Goal: Information Seeking & Learning: Understand process/instructions

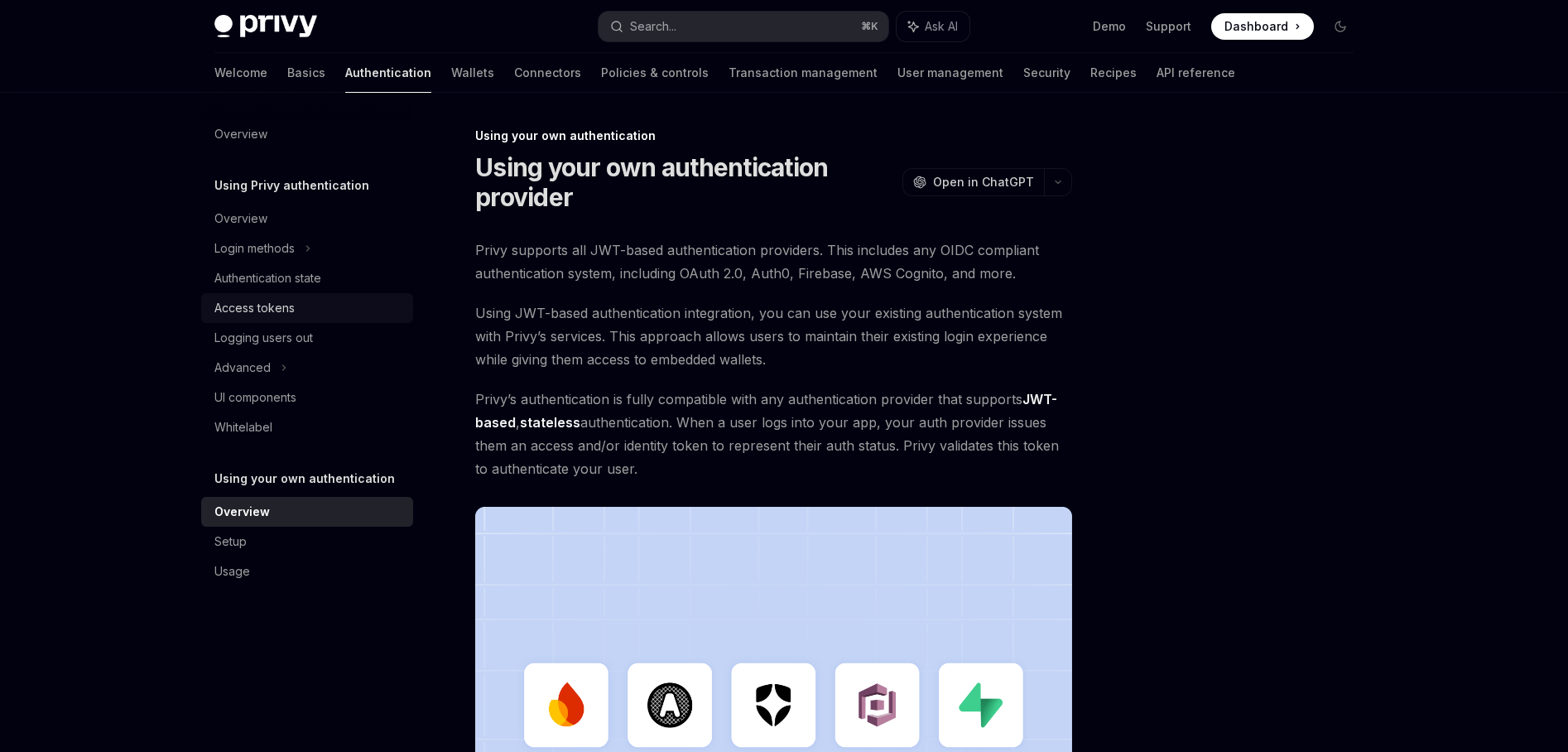
click at [269, 308] on div "Access tokens" at bounding box center [254, 308] width 80 height 20
type textarea "*"
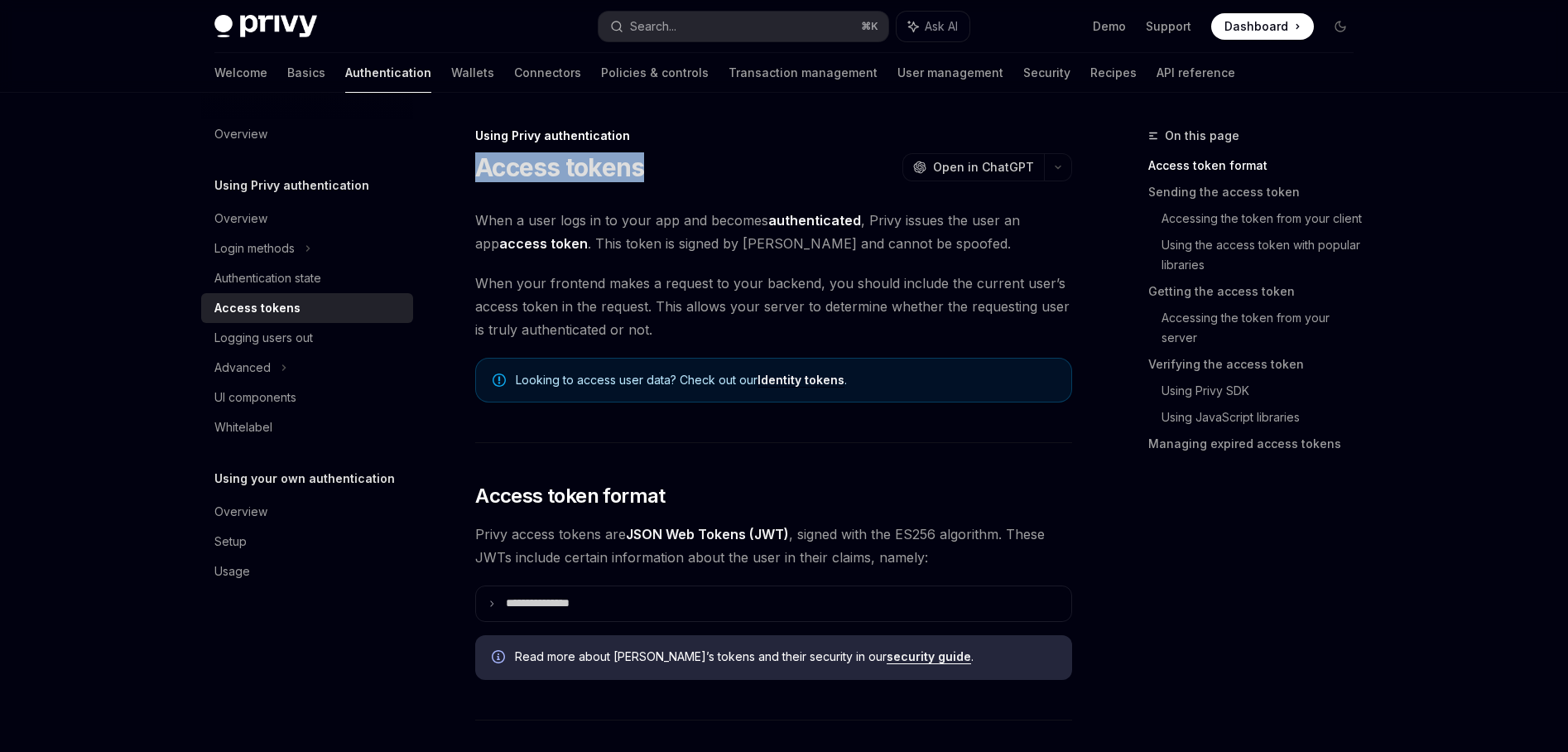
drag, startPoint x: 479, startPoint y: 164, endPoint x: 664, endPoint y: 163, distance: 185.0
click at [664, 163] on div "Access tokens OpenAI Open in ChatGPT" at bounding box center [774, 168] width 597 height 30
click at [639, 237] on span "When a user logs in to your app and becomes authenticated , Privy issues the us…" at bounding box center [774, 232] width 597 height 46
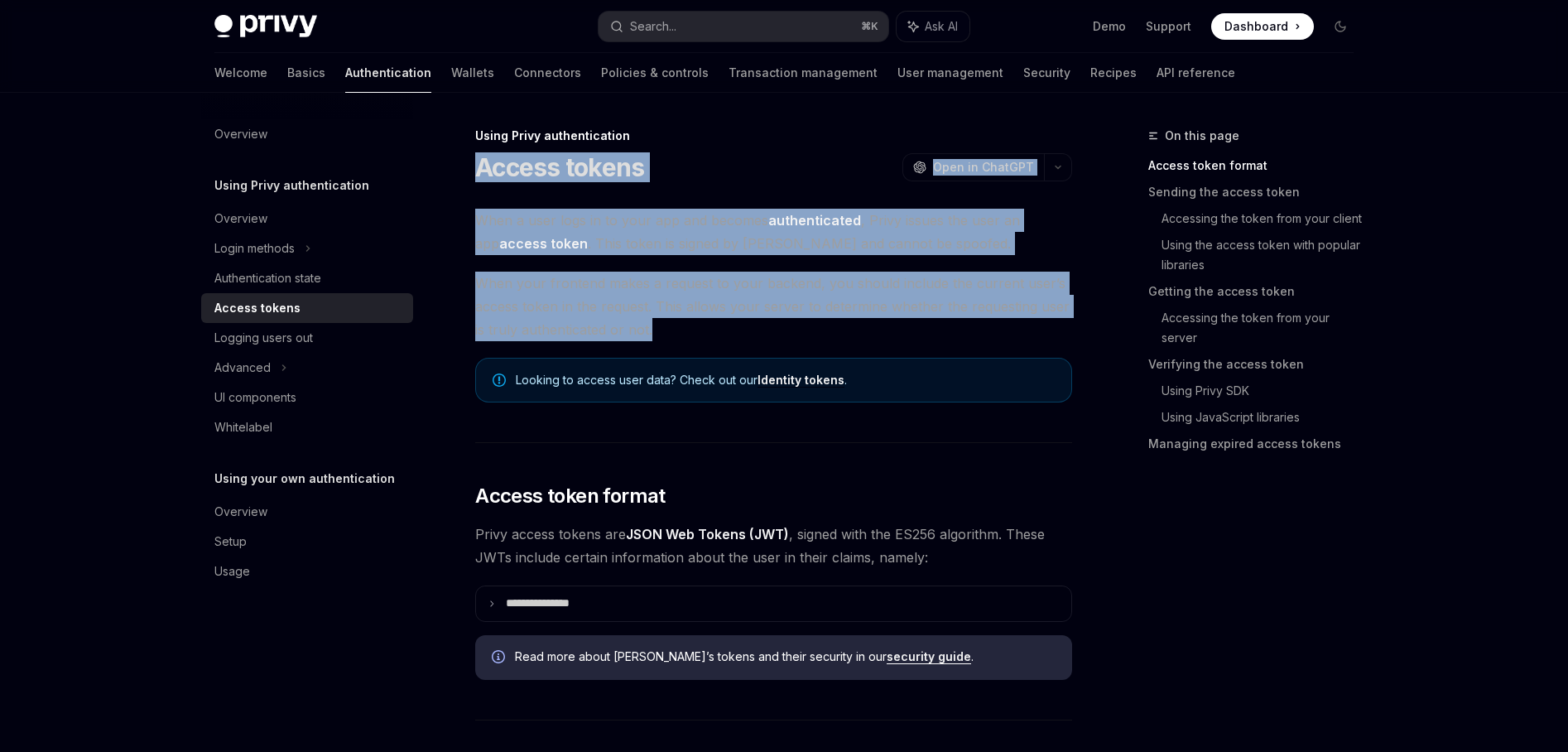
drag, startPoint x: 476, startPoint y: 170, endPoint x: 1006, endPoint y: 336, distance: 555.4
click at [1006, 336] on span "When your frontend makes a request to your backend, you should include the curr…" at bounding box center [774, 306] width 597 height 70
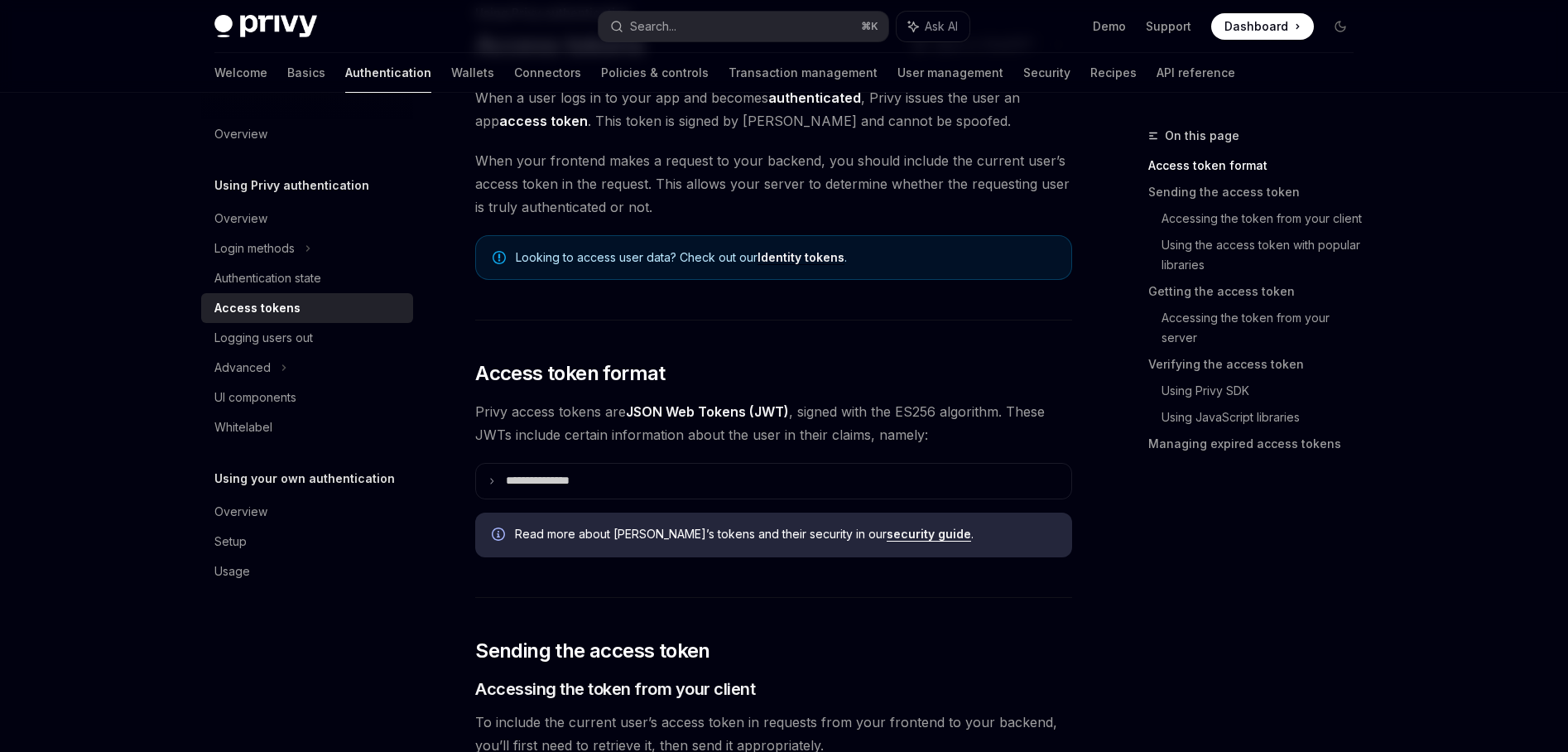
scroll to position [188, 0]
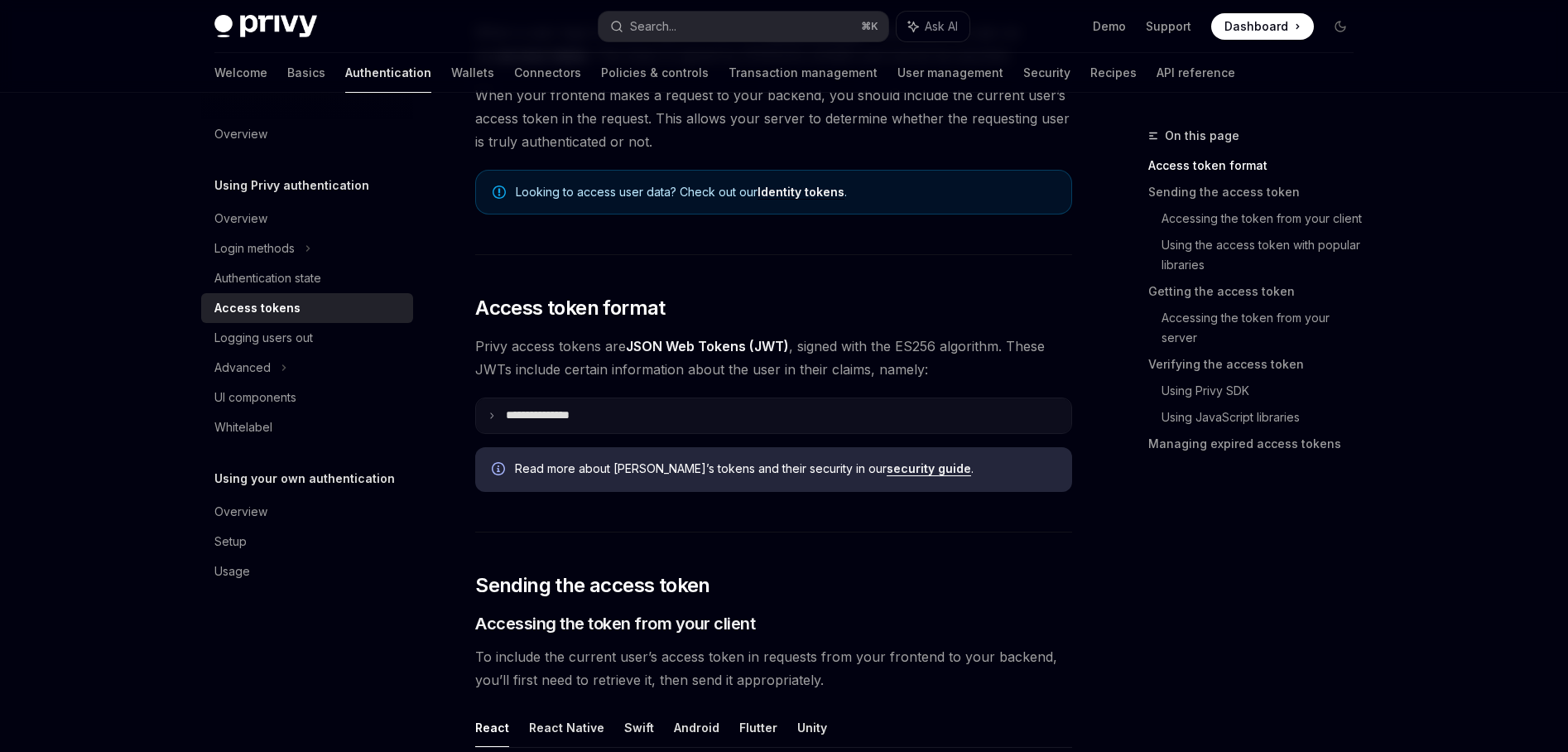
click at [493, 418] on icon at bounding box center [492, 416] width 8 height 8
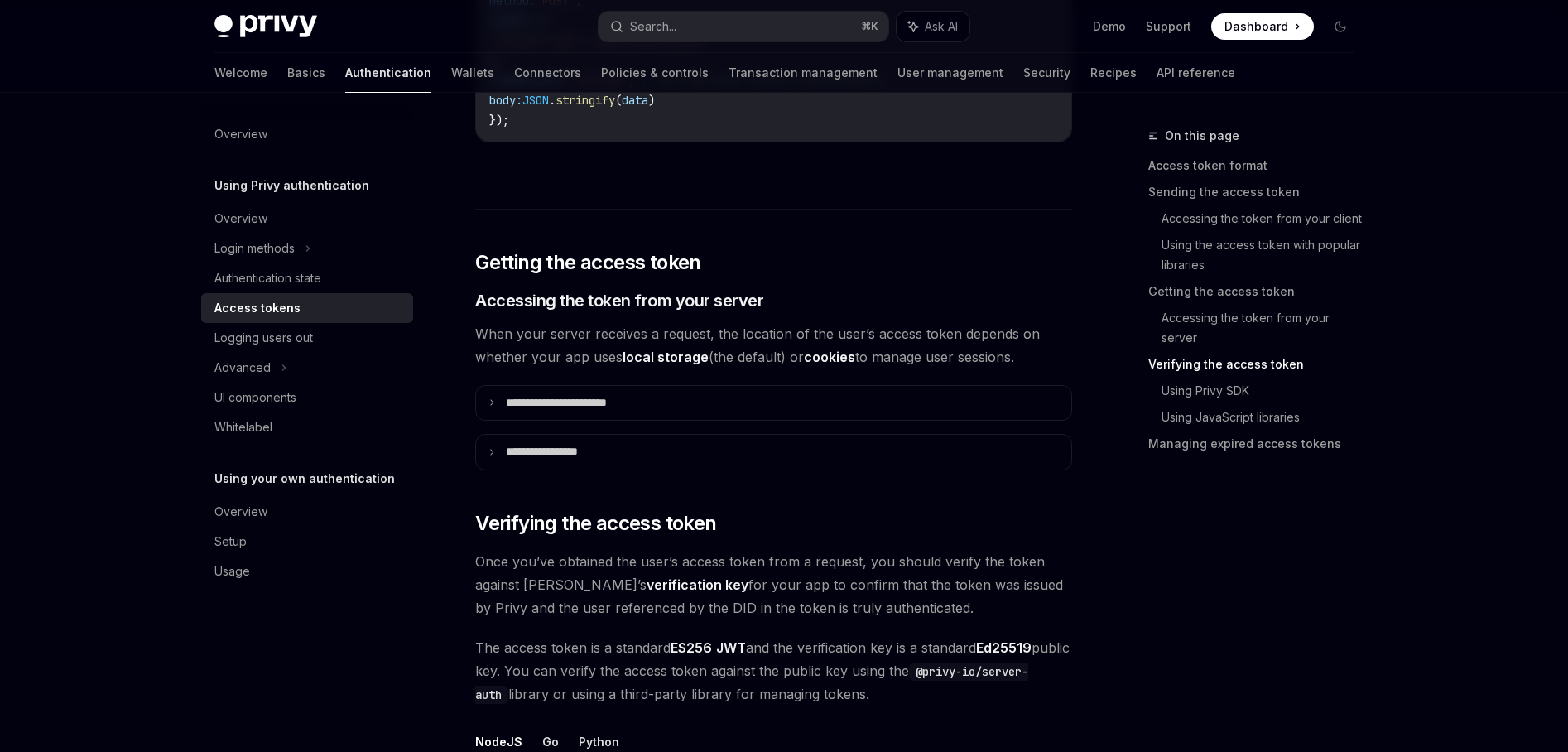
scroll to position [2526, 0]
